Goal: Obtain resource: Download file/media

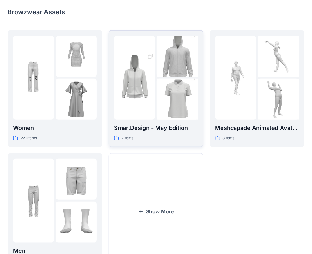
scroll to position [127, 0]
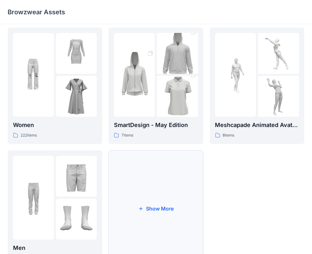
click at [139, 213] on button "Show More" at bounding box center [156, 209] width 95 height 117
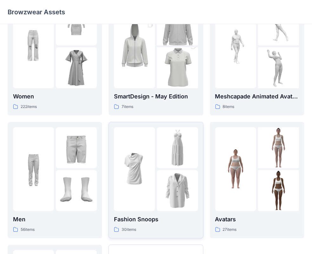
scroll to position [159, 0]
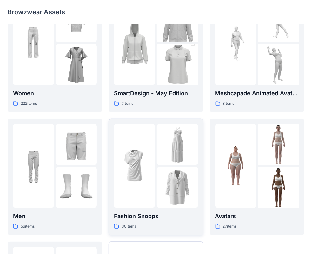
click at [166, 183] on img at bounding box center [177, 187] width 41 height 41
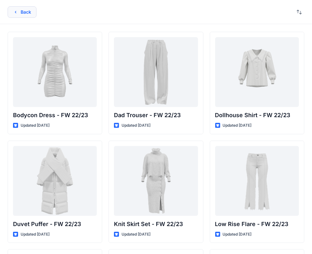
click at [22, 14] on button "Back" at bounding box center [22, 11] width 29 height 11
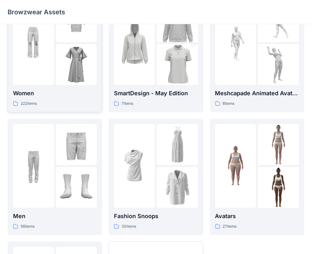
click at [52, 55] on img at bounding box center [33, 43] width 41 height 41
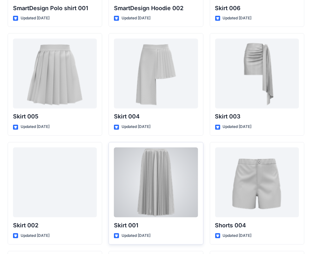
scroll to position [3279, 0]
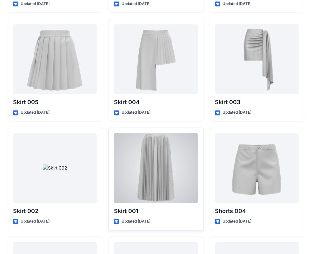
click at [163, 164] on div at bounding box center [156, 168] width 84 height 70
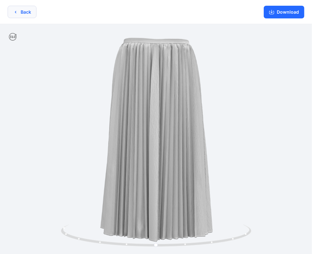
click at [19, 13] on button "Back" at bounding box center [22, 12] width 29 height 12
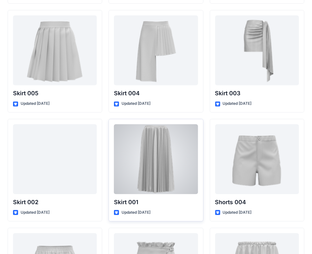
scroll to position [3311, 0]
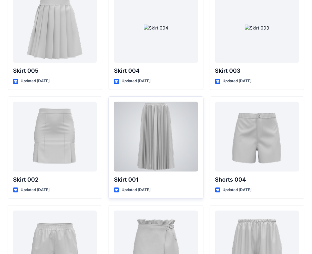
click at [174, 121] on div at bounding box center [156, 137] width 84 height 70
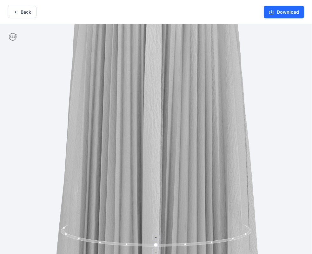
drag, startPoint x: 198, startPoint y: 132, endPoint x: 202, endPoint y: 228, distance: 96.1
click at [202, 228] on div at bounding box center [156, 139] width 312 height 231
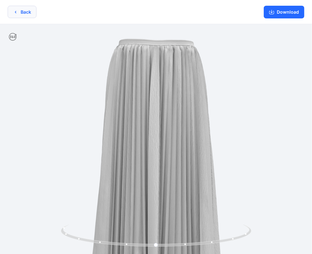
click at [29, 15] on button "Back" at bounding box center [22, 12] width 29 height 12
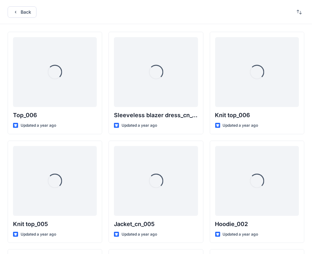
scroll to position [3311, 0]
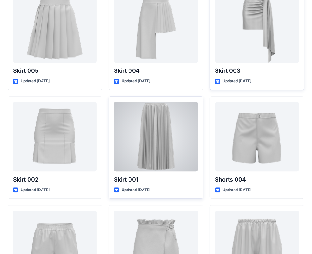
click at [172, 164] on div at bounding box center [156, 137] width 84 height 70
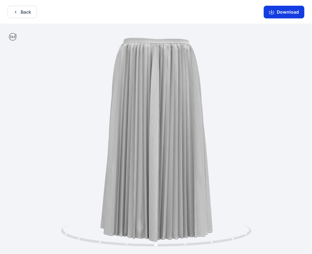
click at [294, 13] on button "Download" at bounding box center [284, 12] width 41 height 13
